Goal: Transaction & Acquisition: Purchase product/service

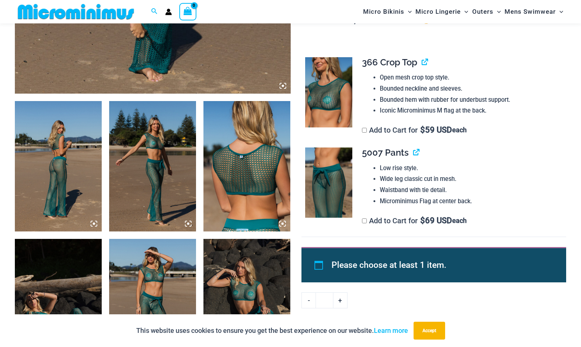
scroll to position [402, 0]
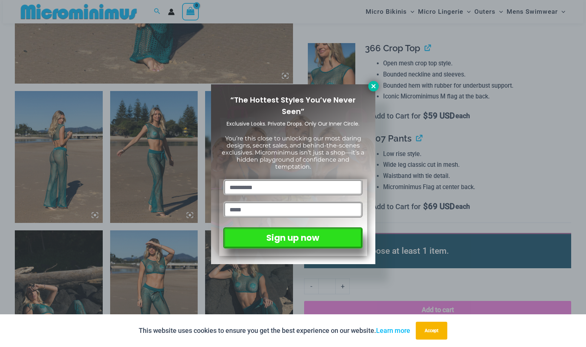
click at [373, 88] on icon at bounding box center [373, 86] width 7 height 7
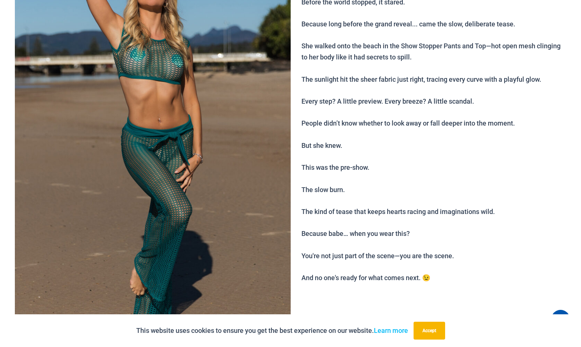
scroll to position [0, 0]
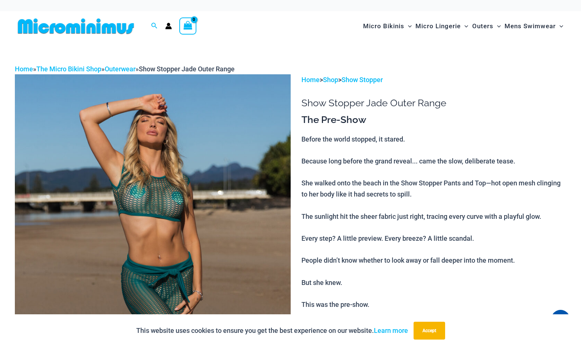
click at [70, 29] on img at bounding box center [76, 26] width 122 height 17
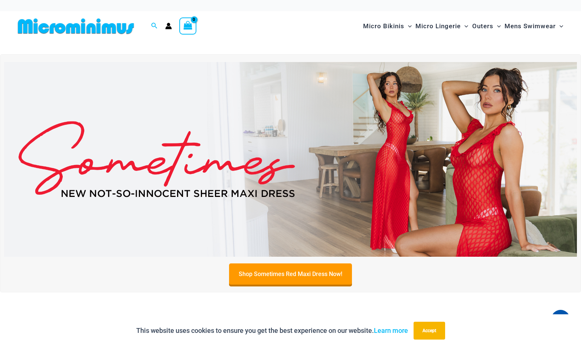
click at [274, 116] on img at bounding box center [290, 159] width 573 height 195
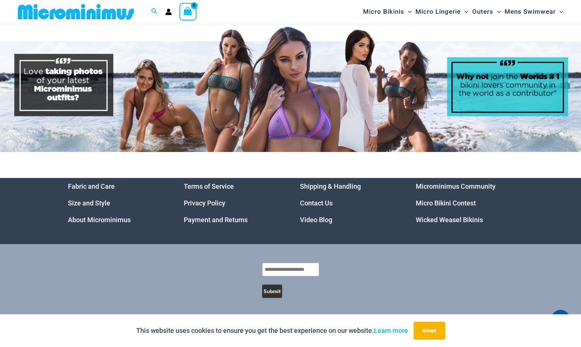
scroll to position [3359, 0]
click at [441, 199] on link "Micro Bikini Contest" at bounding box center [446, 203] width 60 height 8
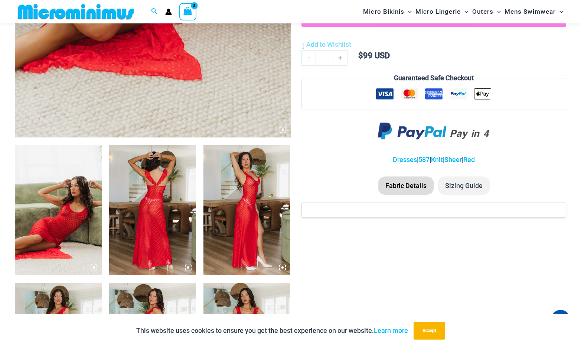
scroll to position [364, 0]
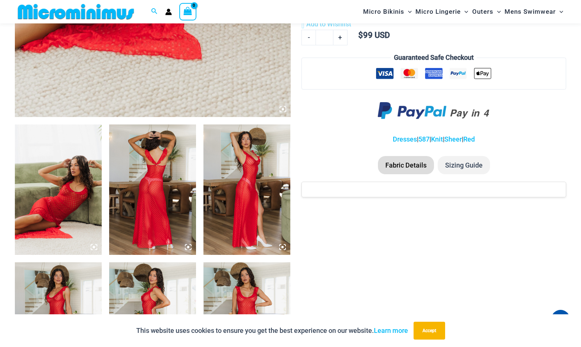
click at [84, 163] on img at bounding box center [58, 189] width 87 height 130
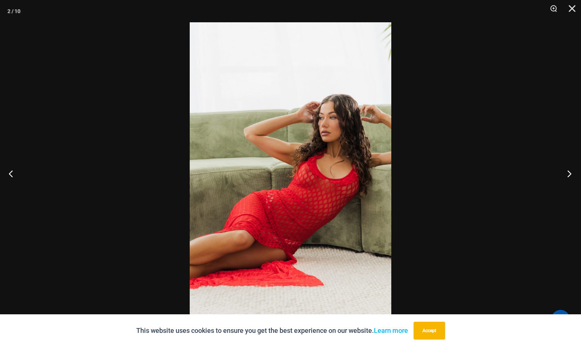
click at [563, 173] on button "Next" at bounding box center [567, 173] width 28 height 37
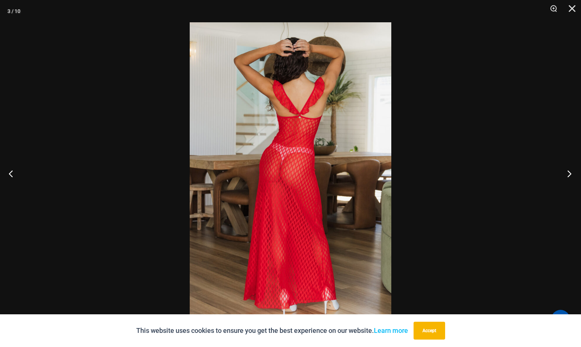
click at [563, 173] on button "Next" at bounding box center [567, 173] width 28 height 37
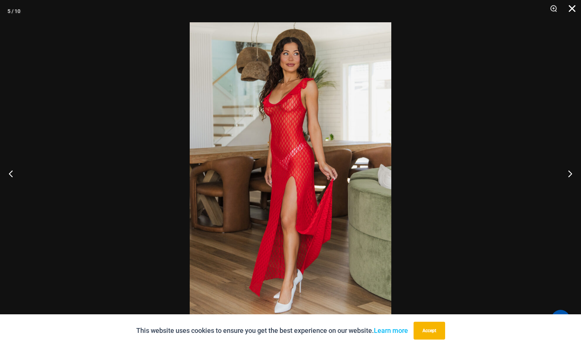
click at [571, 8] on button "Close" at bounding box center [569, 11] width 19 height 22
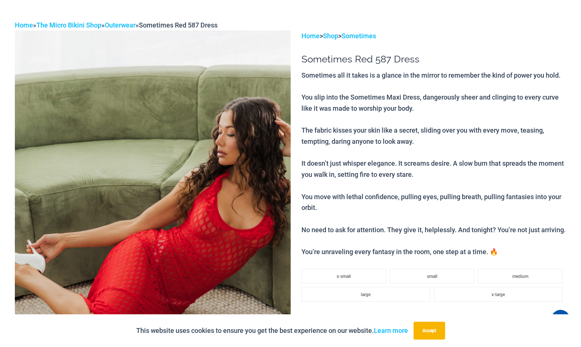
scroll to position [0, 0]
